Goal: Transaction & Acquisition: Purchase product/service

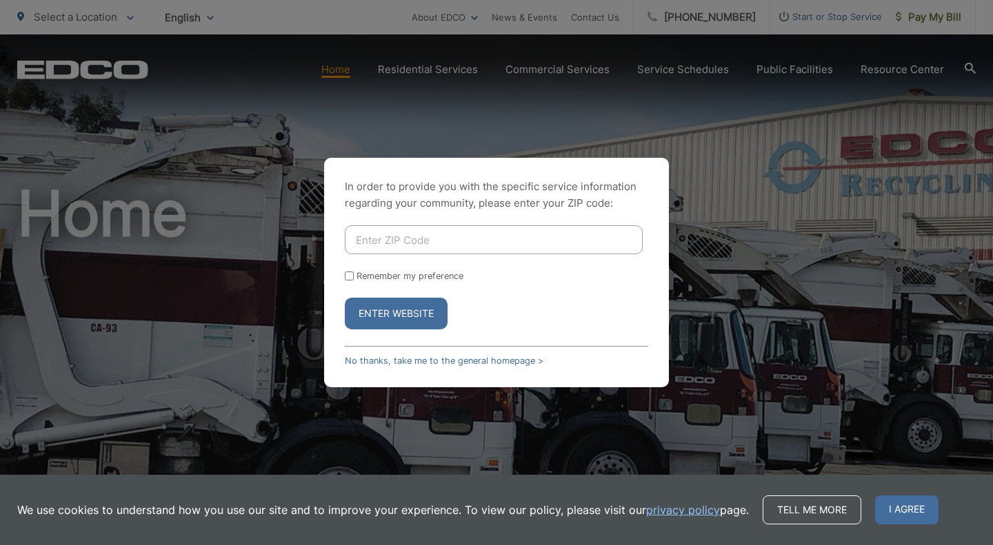
click at [403, 245] on input "Enter ZIP Code" at bounding box center [494, 239] width 298 height 29
type input "92084"
click at [345, 298] on button "Enter Website" at bounding box center [396, 314] width 103 height 32
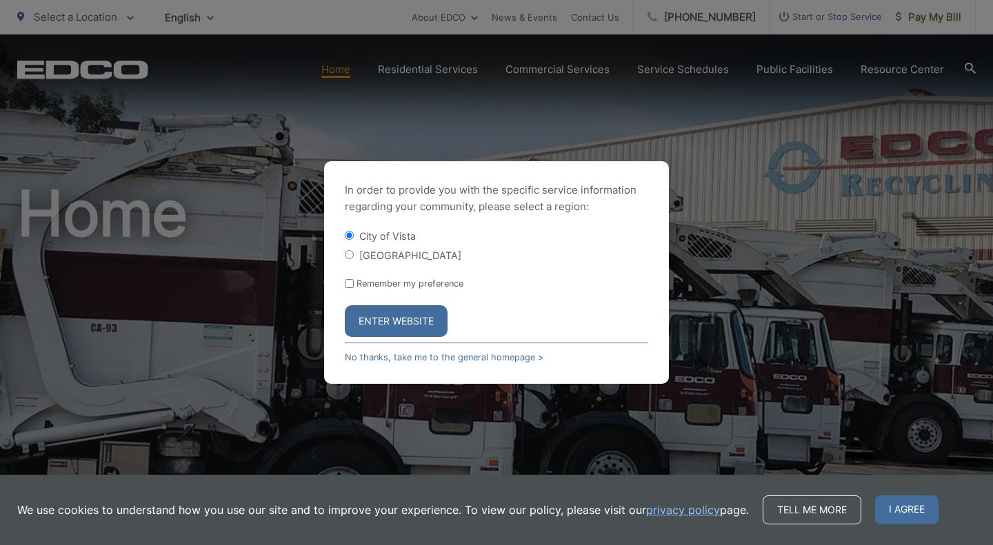
click at [347, 254] on input "[GEOGRAPHIC_DATA]" at bounding box center [349, 254] width 9 height 9
radio input "true"
click at [390, 328] on button "Enter Website" at bounding box center [396, 321] width 103 height 32
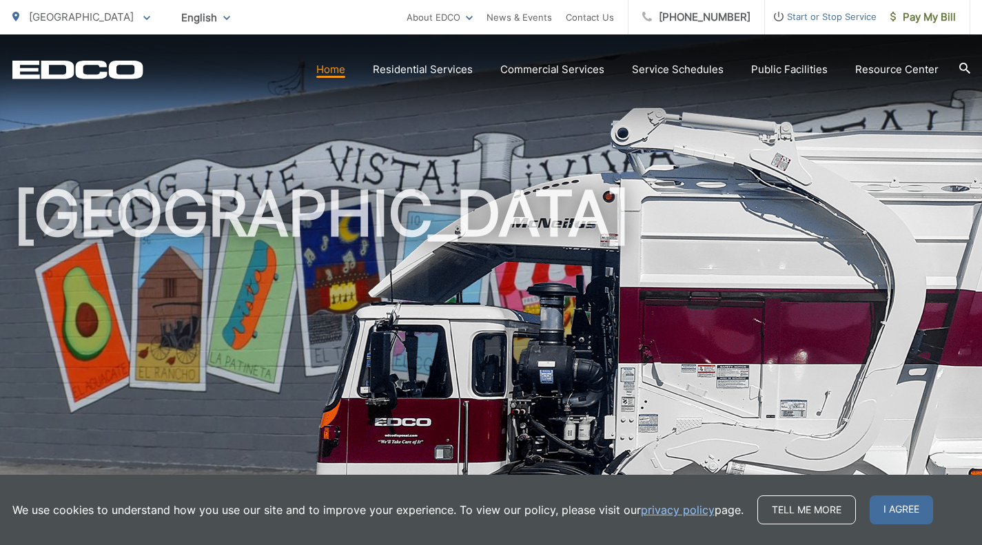
click at [900, 514] on span "I agree" at bounding box center [901, 510] width 63 height 29
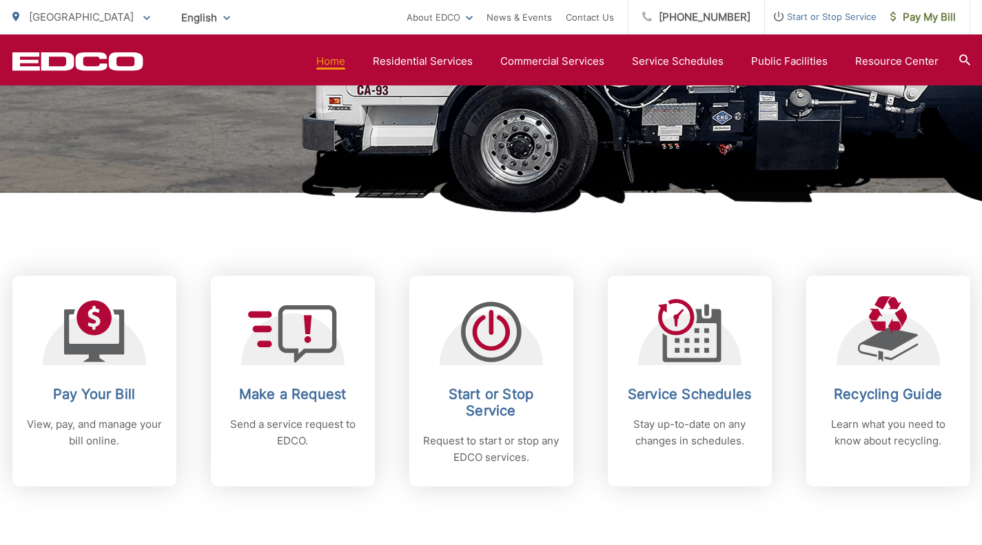
scroll to position [414, 0]
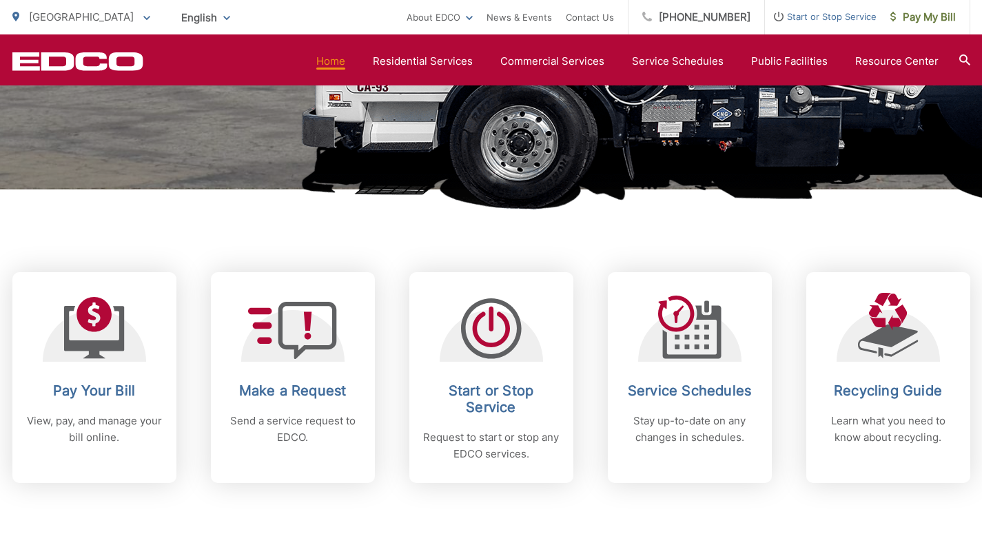
click at [88, 410] on div "Pay Your Bill View, pay, and manage your bill online." at bounding box center [94, 414] width 137 height 63
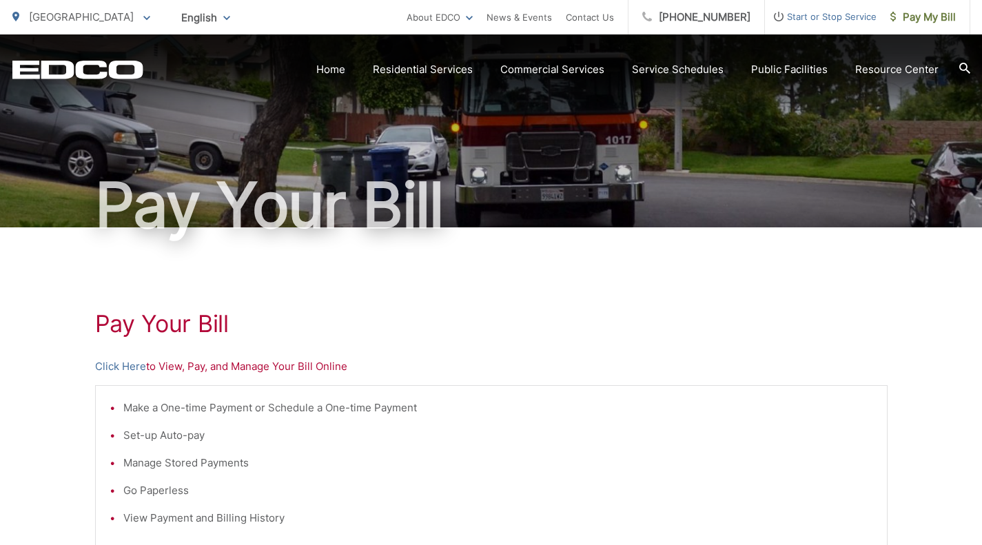
scroll to position [138, 0]
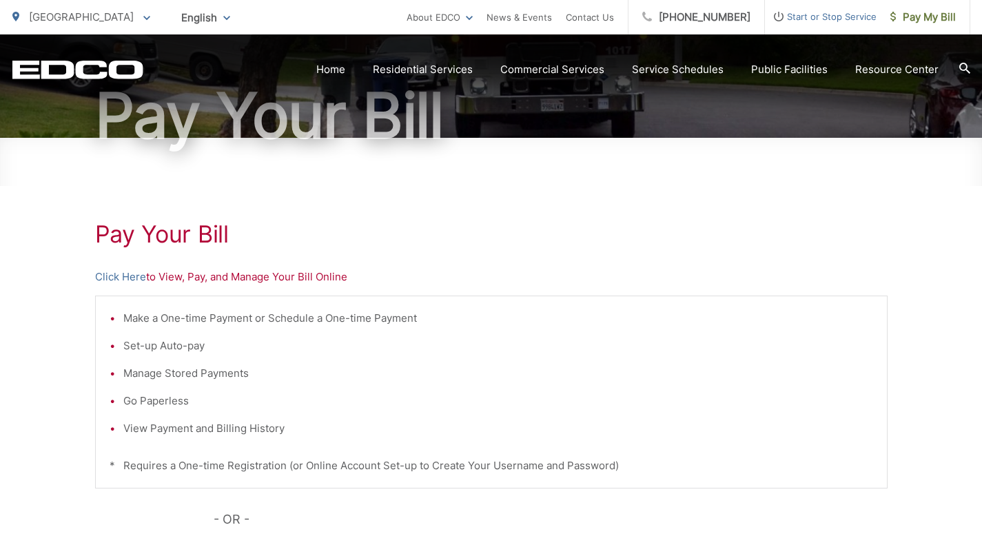
click at [107, 277] on link "Click Here" at bounding box center [120, 277] width 51 height 17
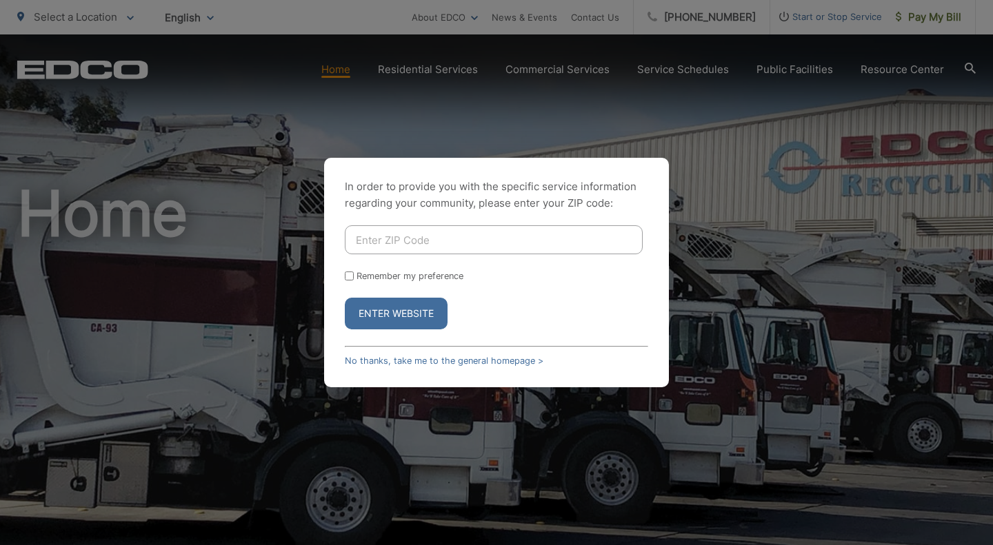
click at [394, 231] on input "Enter ZIP Code" at bounding box center [494, 239] width 298 height 29
type input "92084"
click at [416, 303] on button "Enter Website" at bounding box center [396, 314] width 103 height 32
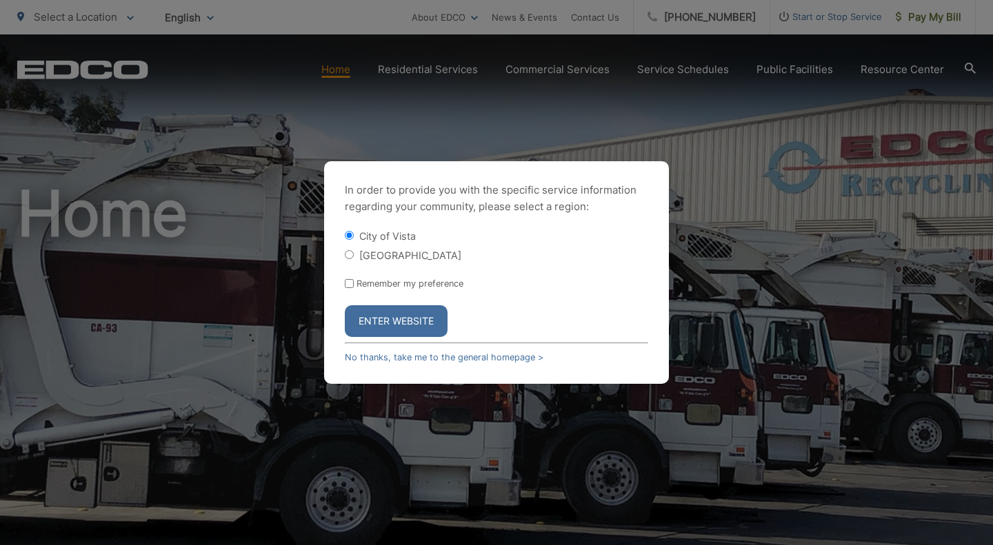
click at [389, 254] on label "[GEOGRAPHIC_DATA]" at bounding box center [410, 256] width 102 height 12
click at [354, 254] on input "[GEOGRAPHIC_DATA]" at bounding box center [349, 254] width 9 height 9
radio input "true"
click at [408, 323] on button "Enter Website" at bounding box center [396, 321] width 103 height 32
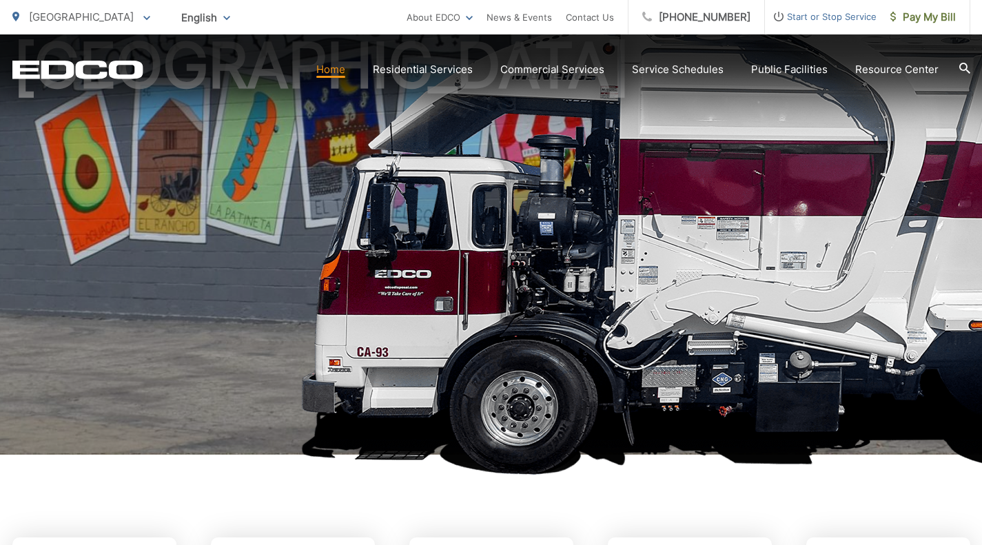
scroll to position [276, 0]
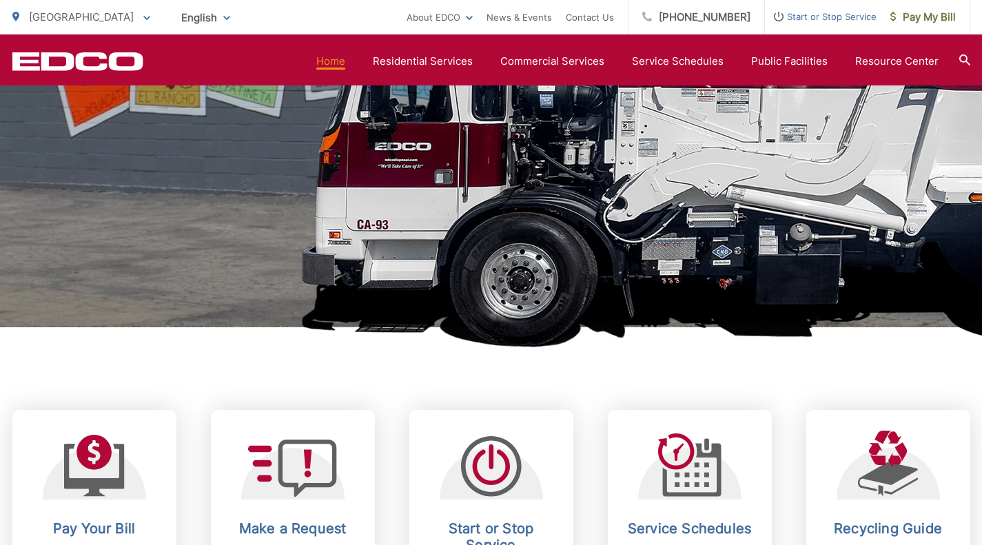
click at [114, 467] on icon at bounding box center [94, 466] width 61 height 62
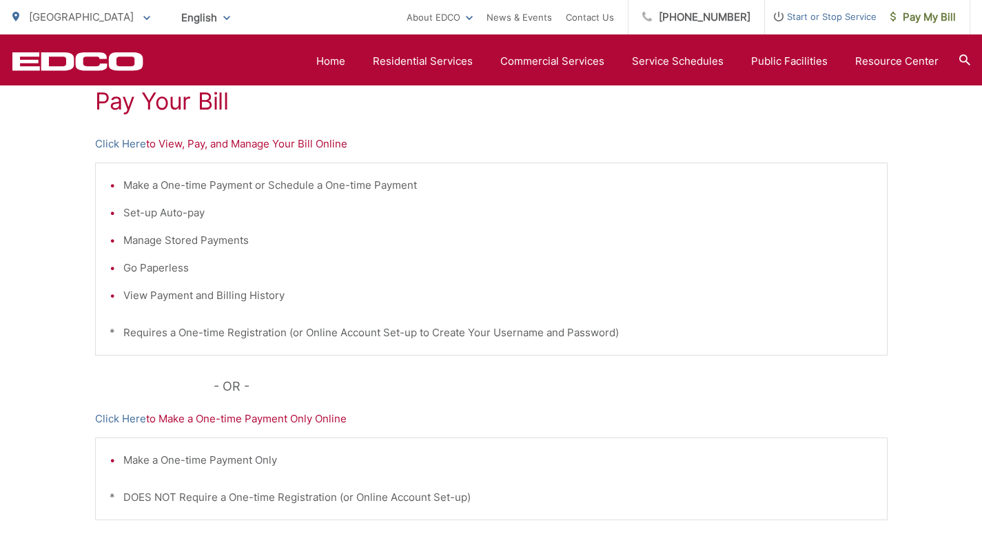
scroll to position [207, 0]
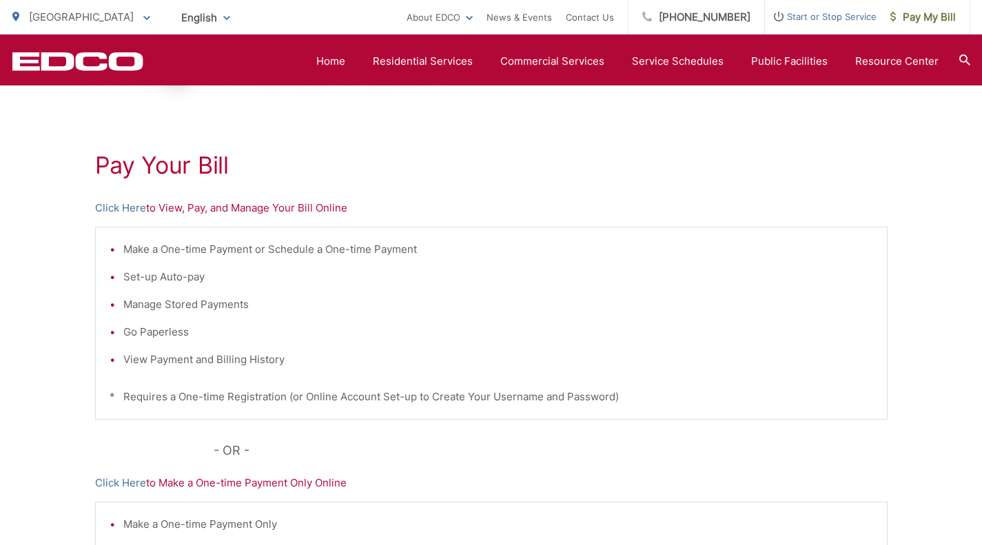
click at [121, 210] on link "Click Here" at bounding box center [120, 208] width 51 height 17
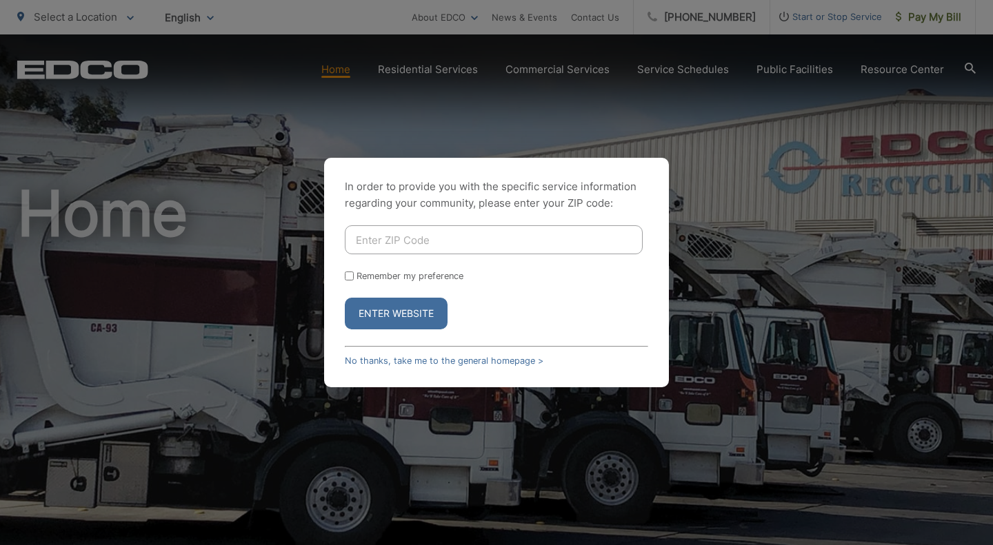
click at [400, 242] on input "Enter ZIP Code" at bounding box center [494, 239] width 298 height 29
type input "92084"
click at [386, 305] on button "Enter Website" at bounding box center [396, 314] width 103 height 32
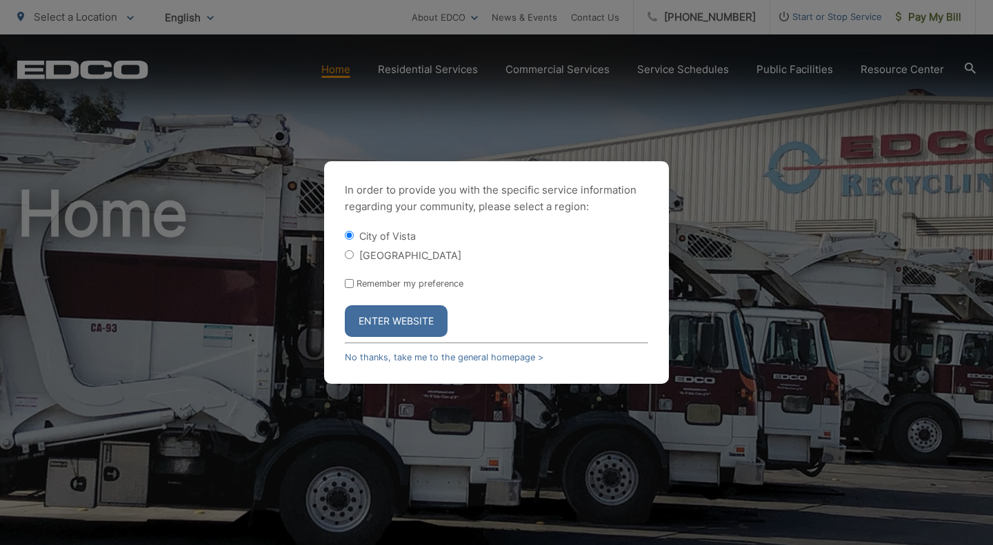
click at [349, 256] on input "[GEOGRAPHIC_DATA]" at bounding box center [349, 254] width 9 height 9
radio input "true"
click at [383, 319] on button "Enter Website" at bounding box center [396, 321] width 103 height 32
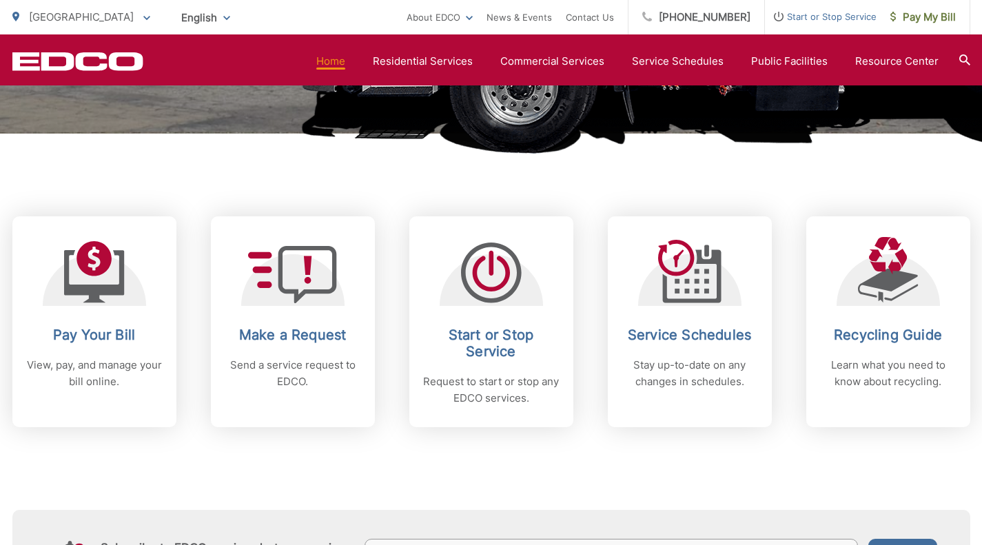
scroll to position [620, 0]
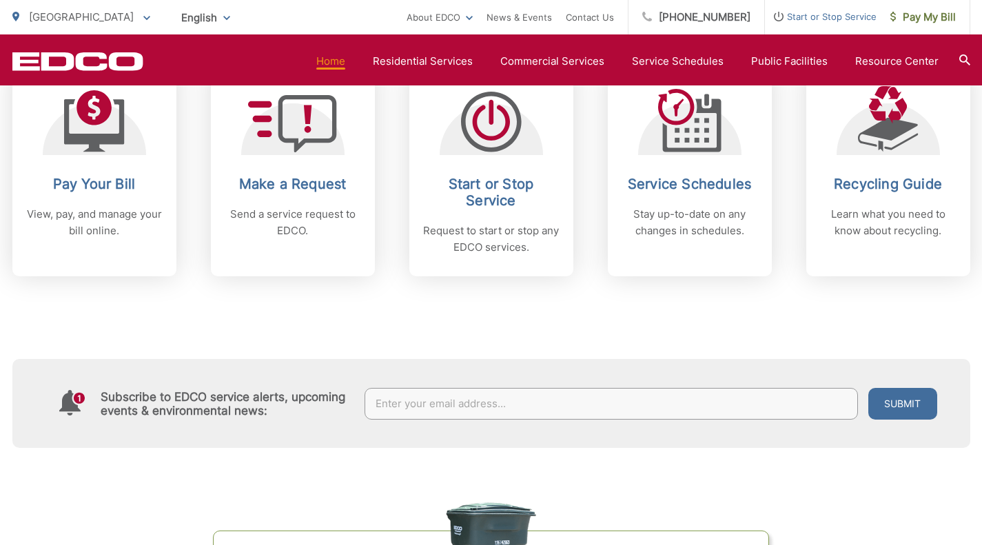
click at [77, 217] on p "View, pay, and manage your bill online." at bounding box center [94, 222] width 137 height 33
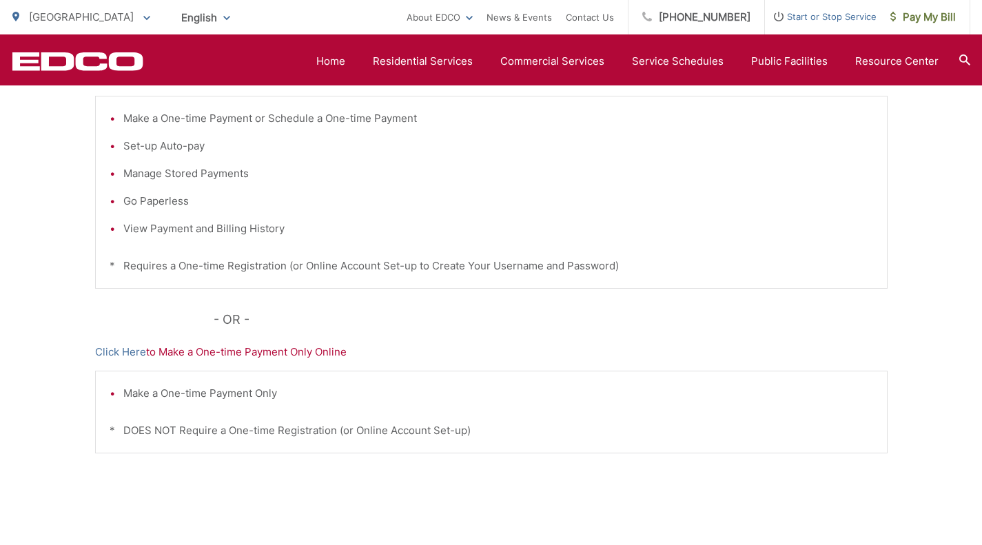
scroll to position [345, 0]
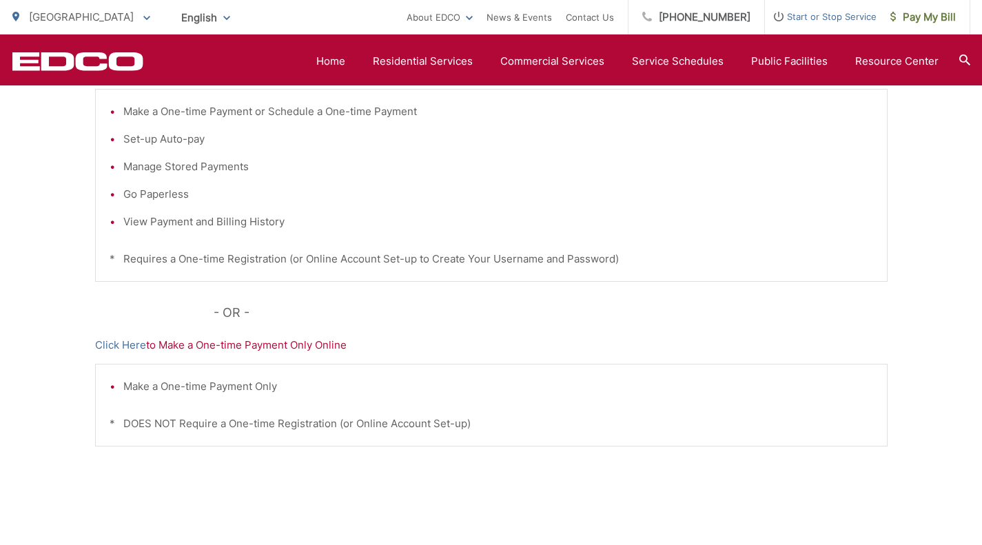
click at [112, 344] on link "Click Here" at bounding box center [120, 345] width 51 height 17
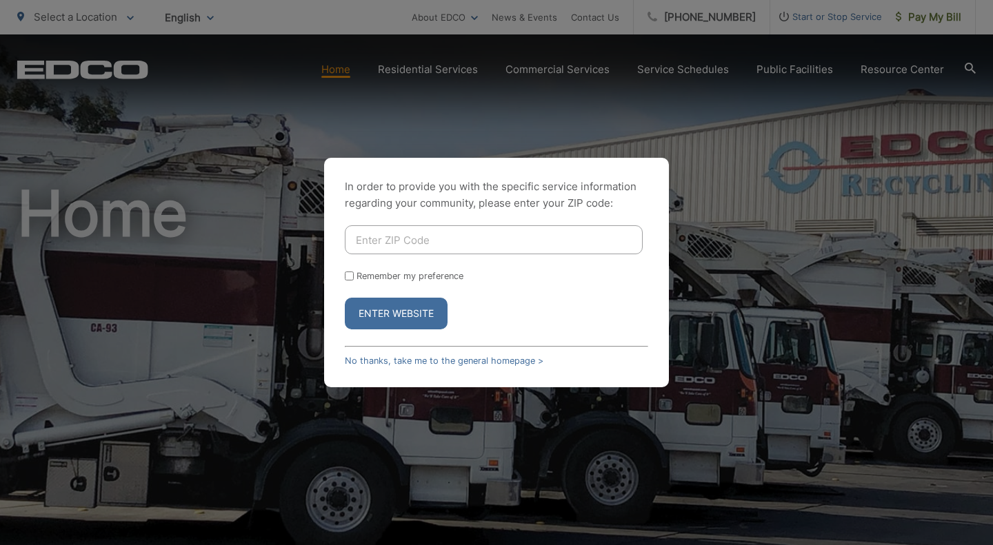
click at [432, 239] on input "Enter ZIP Code" at bounding box center [494, 239] width 298 height 29
type input "92084"
click at [408, 307] on button "Enter Website" at bounding box center [396, 314] width 103 height 32
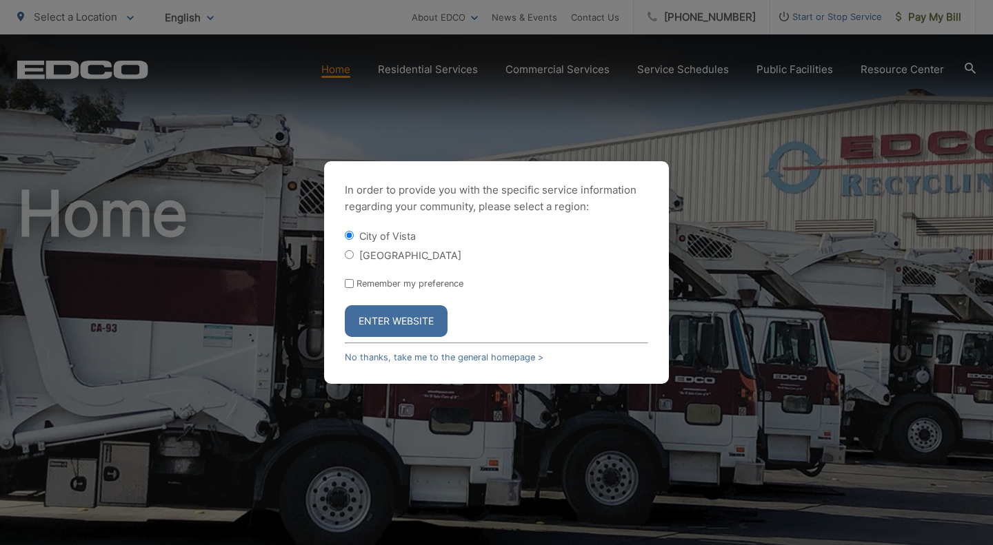
click at [350, 251] on input "[GEOGRAPHIC_DATA]" at bounding box center [349, 254] width 9 height 9
radio input "true"
click at [391, 324] on button "Enter Website" at bounding box center [396, 321] width 103 height 32
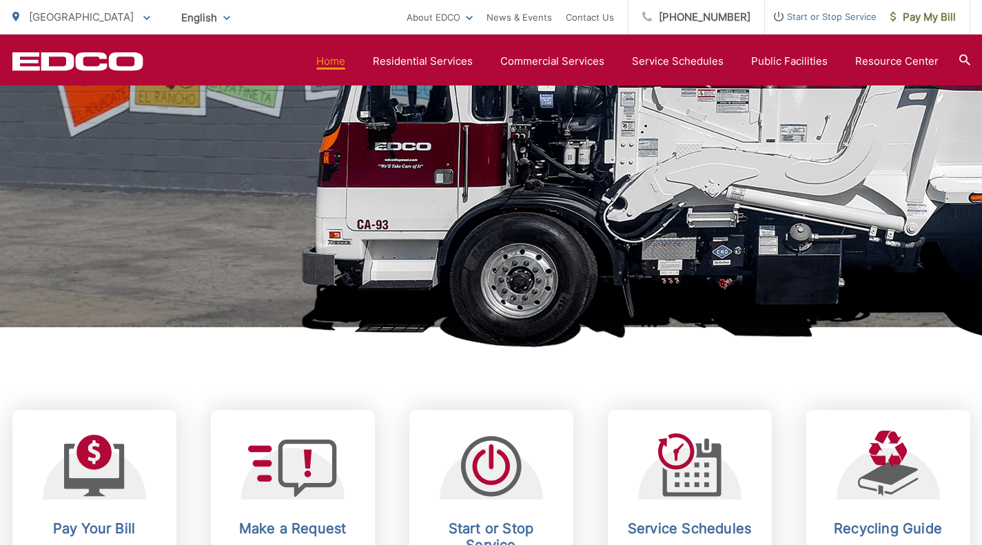
scroll to position [414, 0]
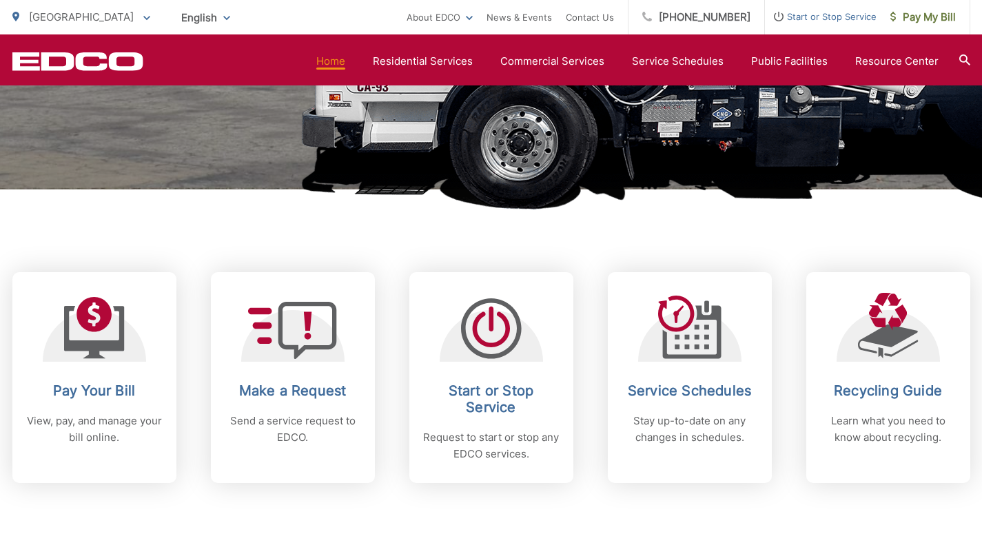
click at [88, 390] on h2 "Pay Your Bill" at bounding box center [94, 391] width 137 height 17
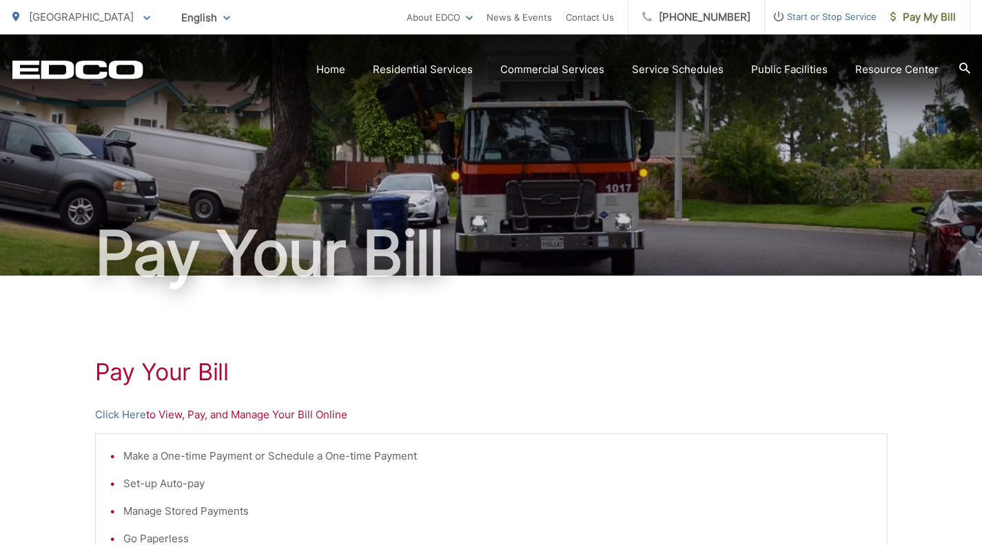
scroll to position [138, 0]
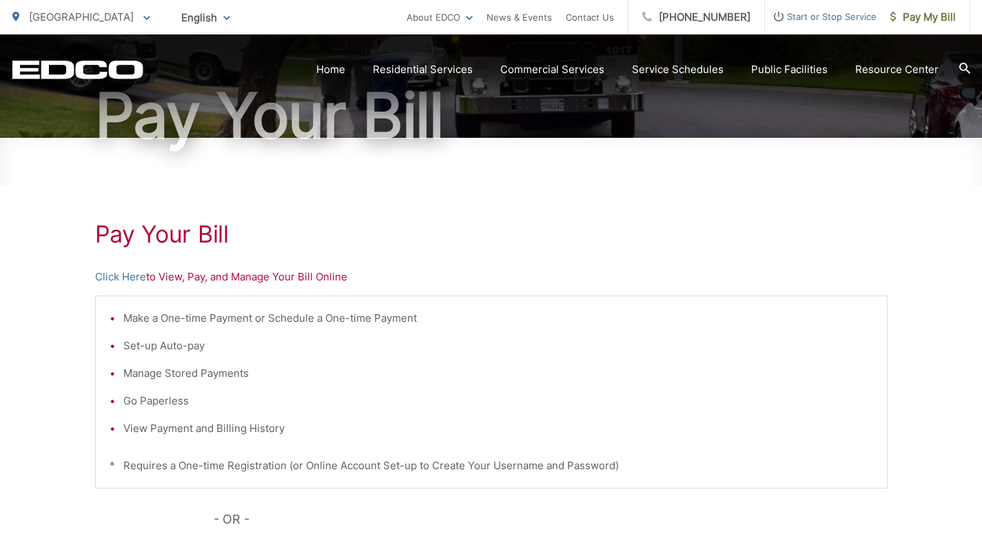
click at [112, 276] on link "Click Here" at bounding box center [120, 277] width 51 height 17
